Goal: Find specific page/section: Find specific page/section

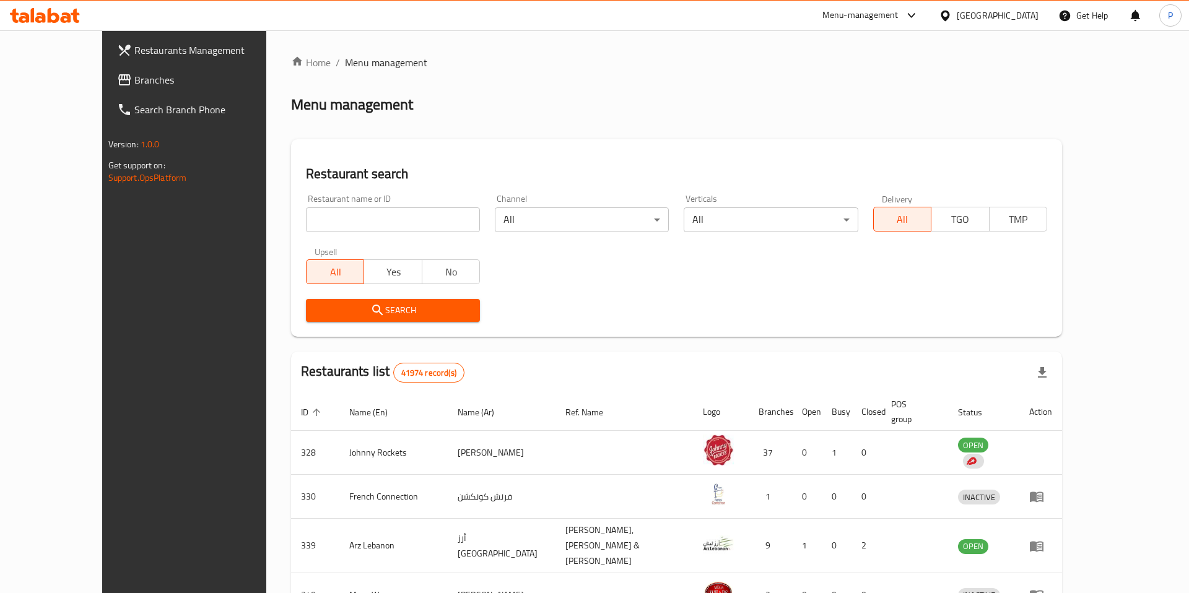
click at [134, 84] on span "Branches" at bounding box center [212, 79] width 157 height 15
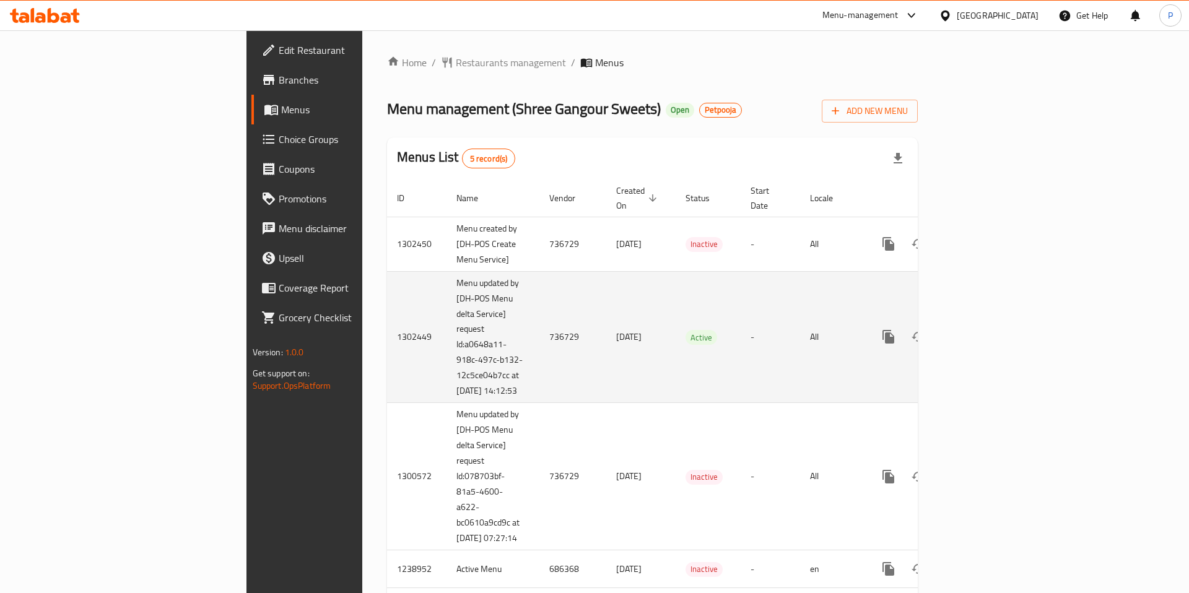
scroll to position [85, 0]
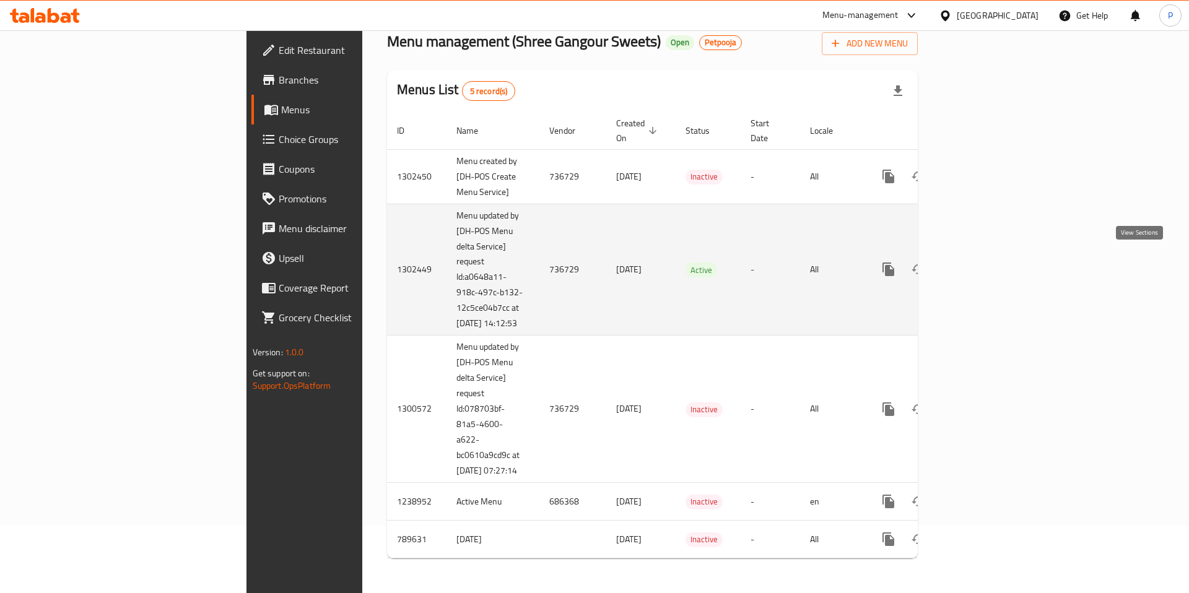
click at [985, 262] on icon "enhanced table" at bounding box center [977, 269] width 15 height 15
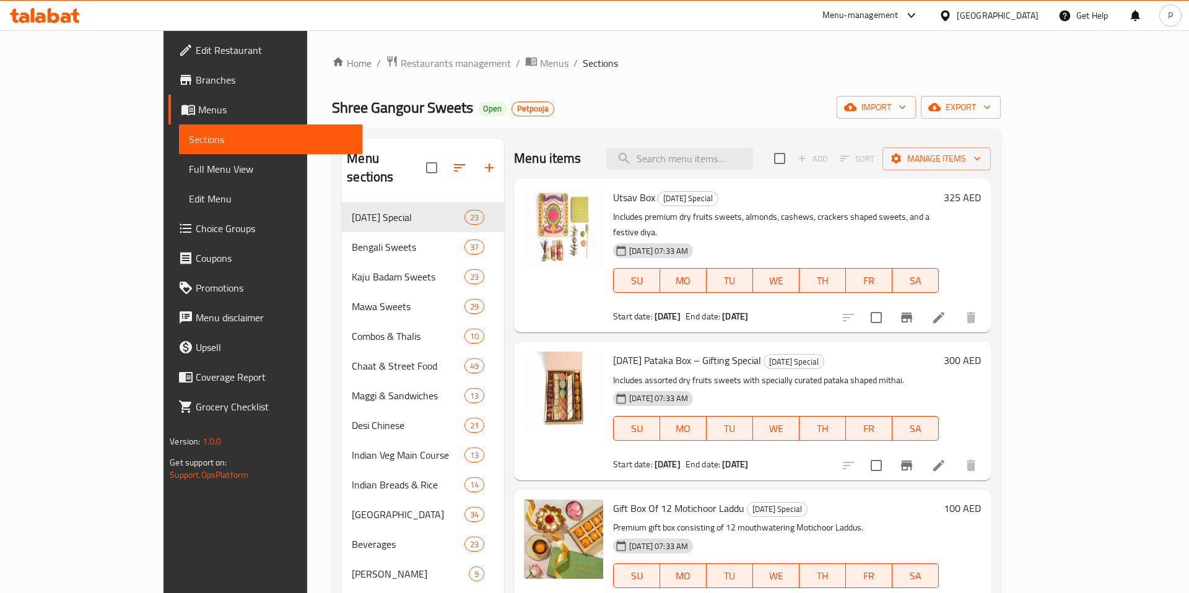
click at [884, 25] on div "Menu-management" at bounding box center [871, 16] width 116 height 30
click at [877, 21] on div "Menu-management" at bounding box center [860, 15] width 76 height 15
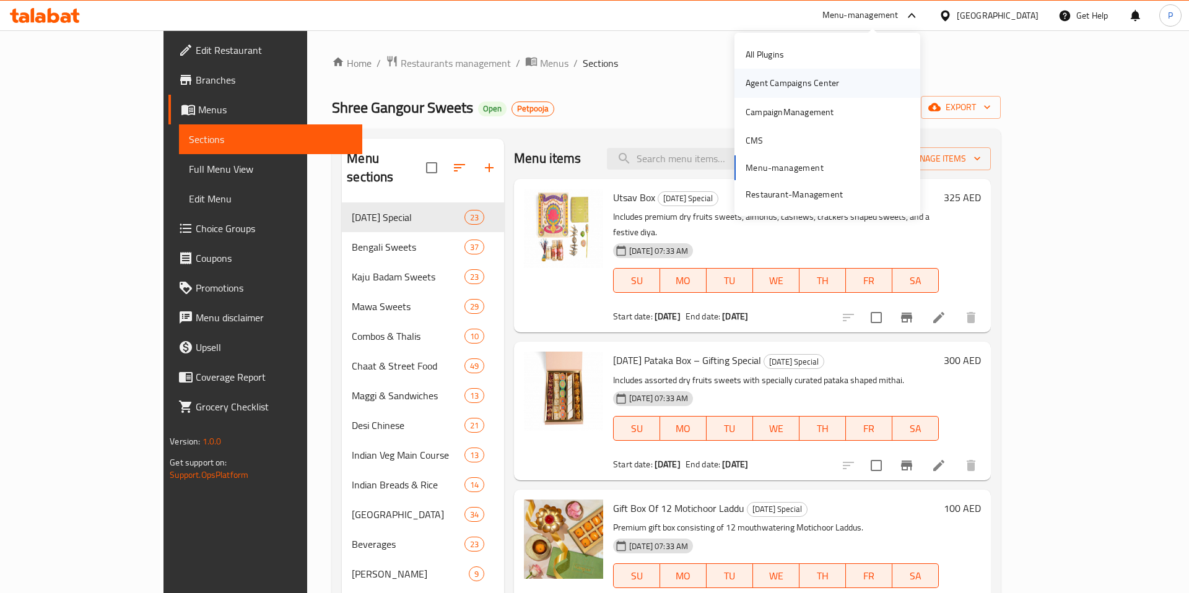
click at [824, 84] on div "Agent Campaigns Center" at bounding box center [793, 83] width 94 height 14
